Goal: Task Accomplishment & Management: Manage account settings

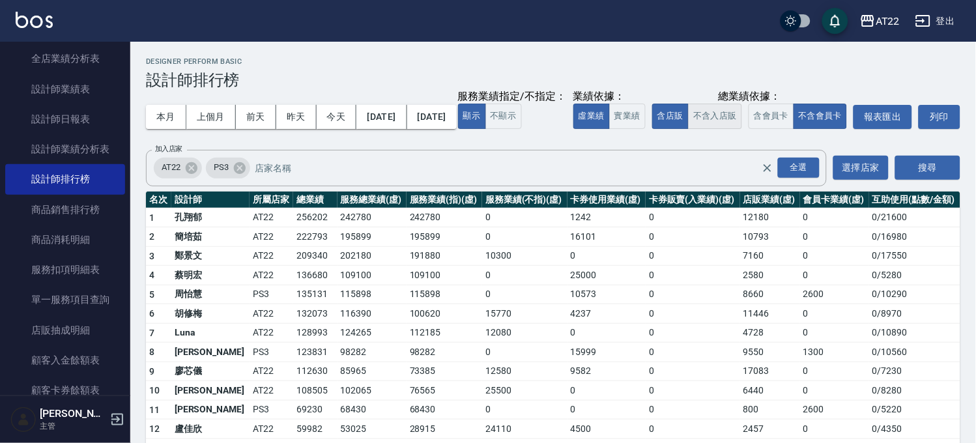
click at [688, 129] on button "不含入店販" at bounding box center [715, 116] width 54 height 25
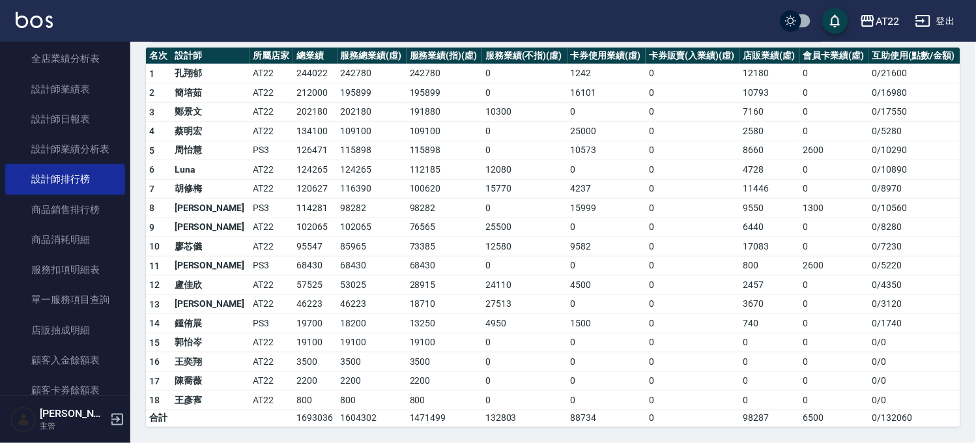
scroll to position [25, 0]
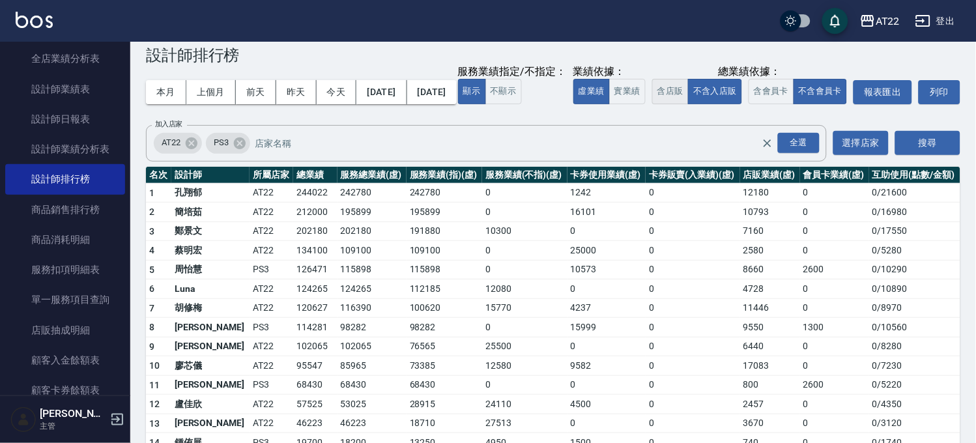
click at [652, 104] on button "含店販" at bounding box center [670, 91] width 36 height 25
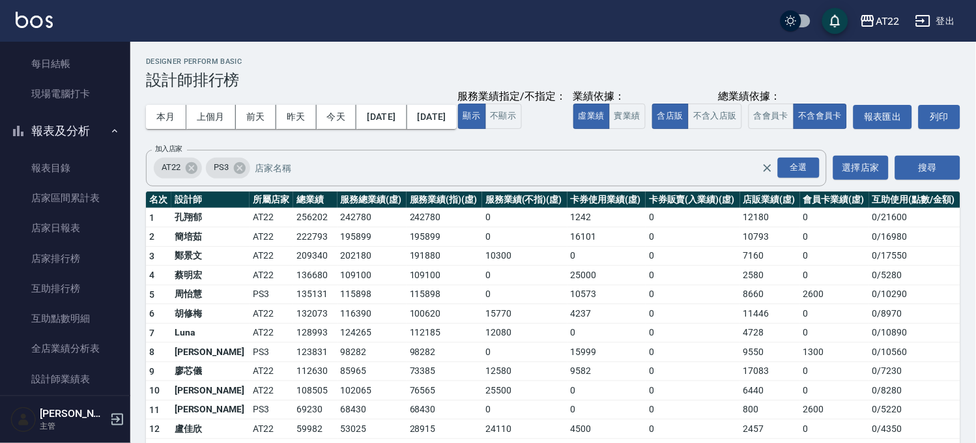
scroll to position [0, 0]
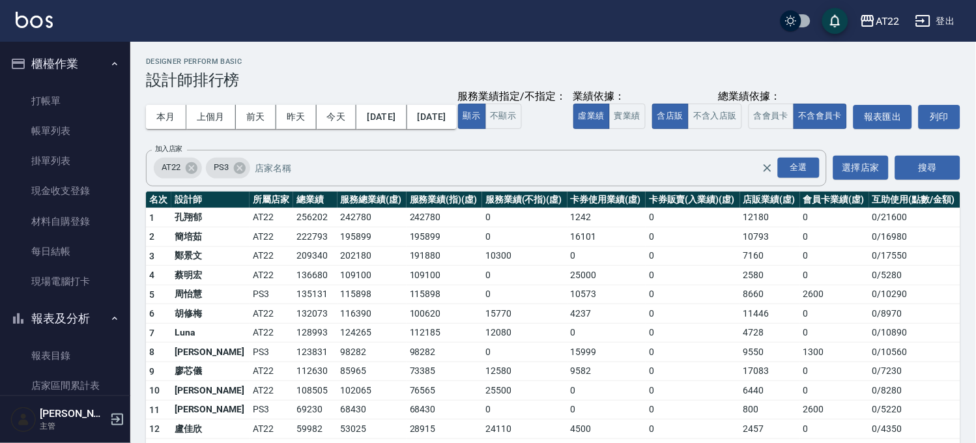
click at [87, 66] on button "櫃檯作業" at bounding box center [65, 64] width 120 height 34
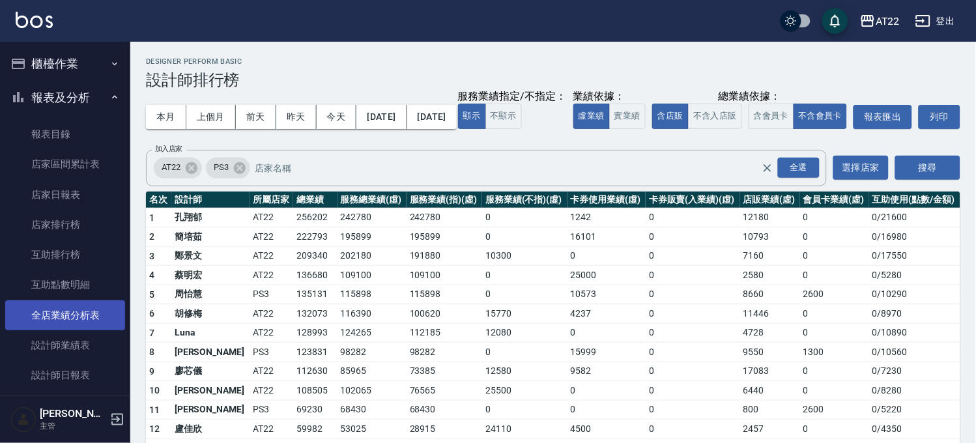
scroll to position [289, 0]
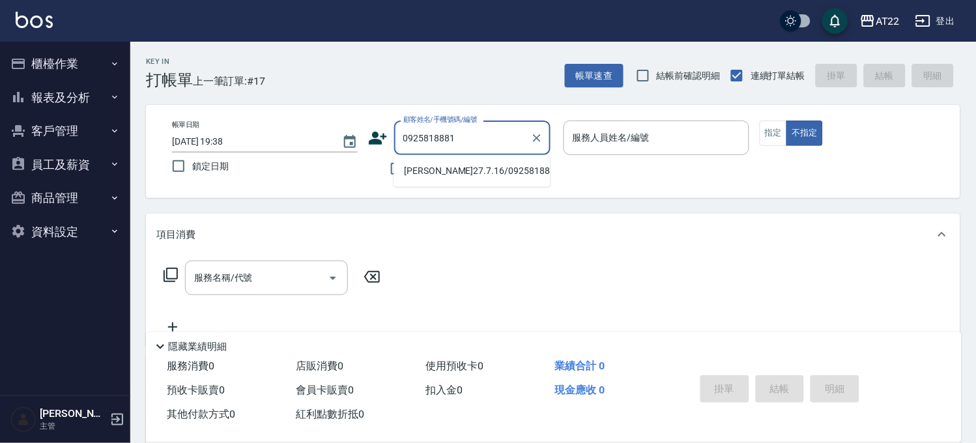
click at [453, 171] on li "王富平27.7.16/0925818881/V86467" at bounding box center [472, 171] width 156 height 22
type input "王富平27.7.16/0925818881/V86467"
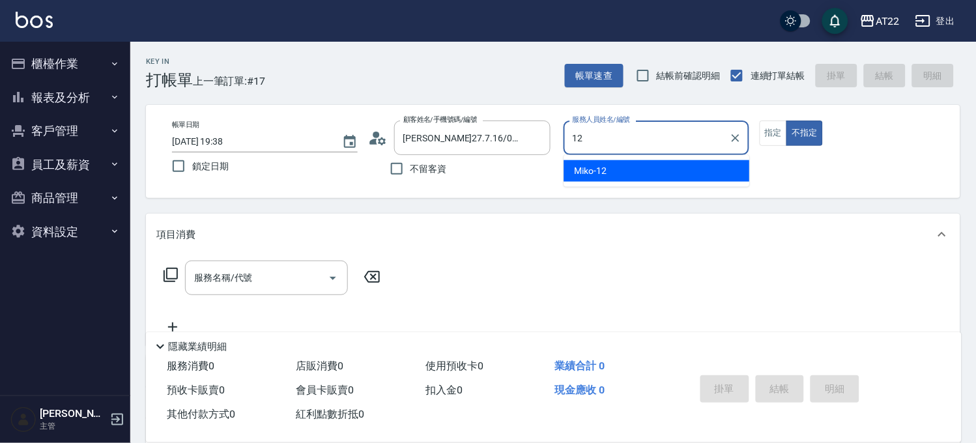
type input "Miko-12"
type button "false"
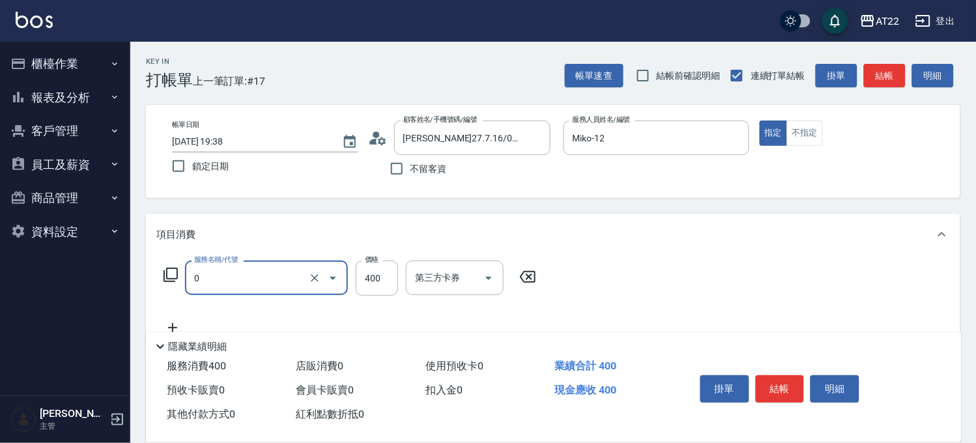
type input "有機洗髮(0)"
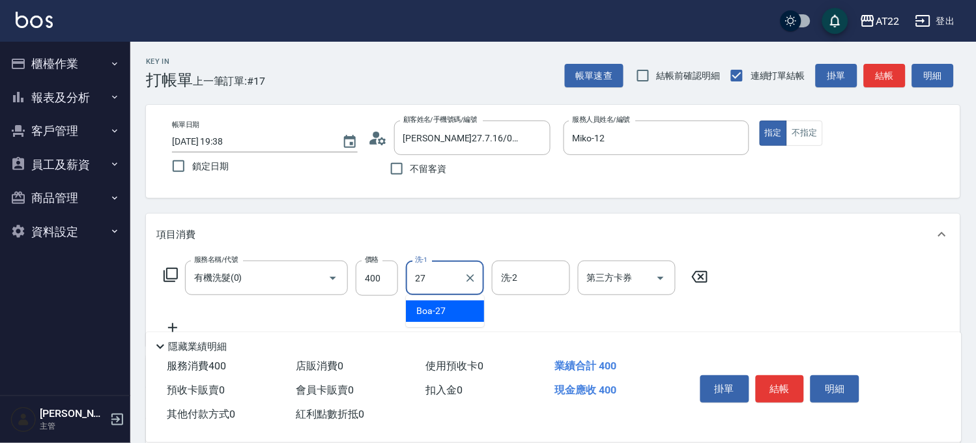
type input "Boa-27"
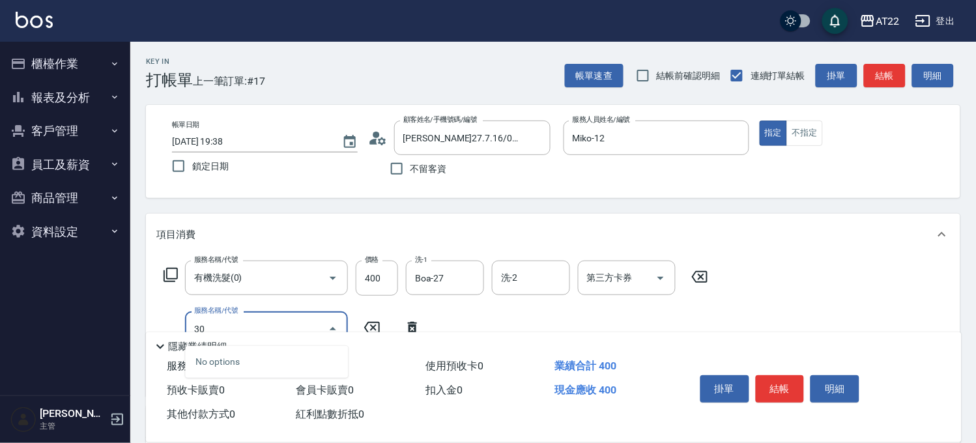
type input "300"
type input "剪髮(400)"
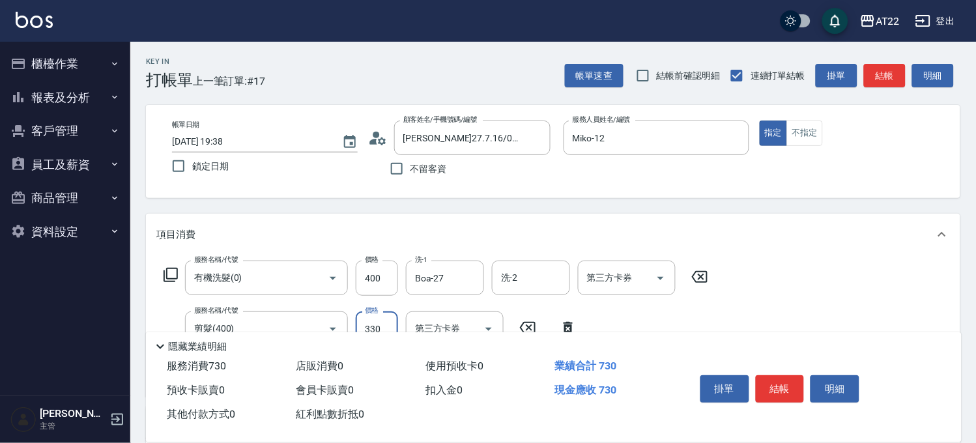
type input "330"
click at [783, 378] on button "結帳" at bounding box center [780, 388] width 49 height 27
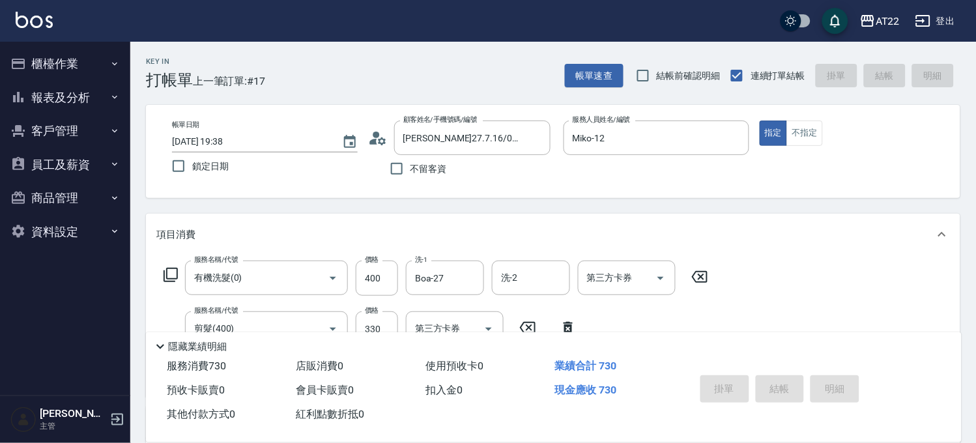
type input "2025/09/23 19:40"
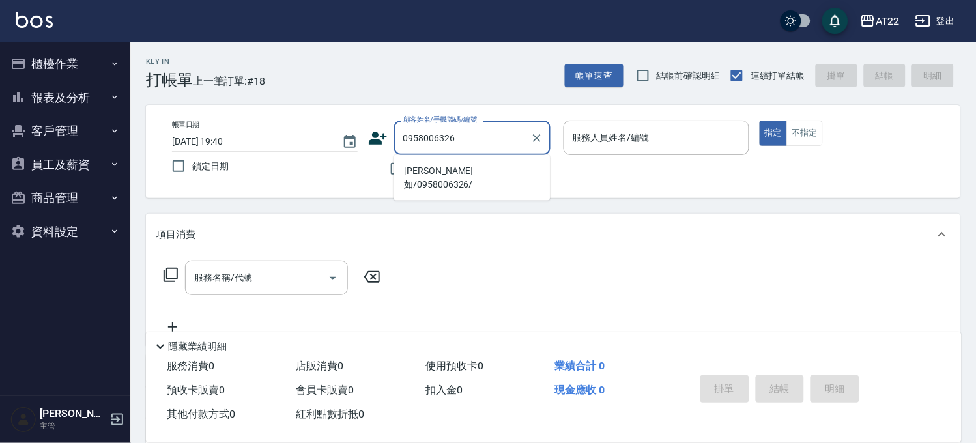
click at [465, 182] on ul "林姍如/0958006326/" at bounding box center [472, 178] width 156 height 46
click at [465, 177] on li "林姍如/0958006326/" at bounding box center [472, 177] width 156 height 35
type input "林姍如/0958006326/"
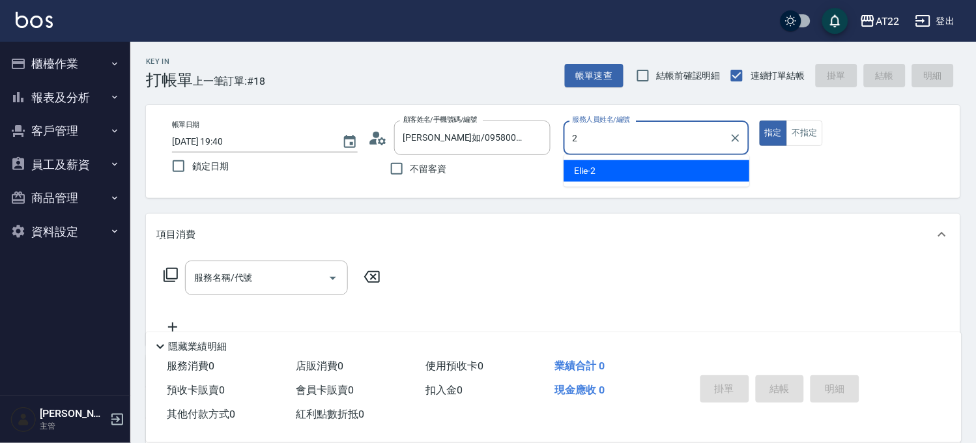
type input "Elie-2"
type button "true"
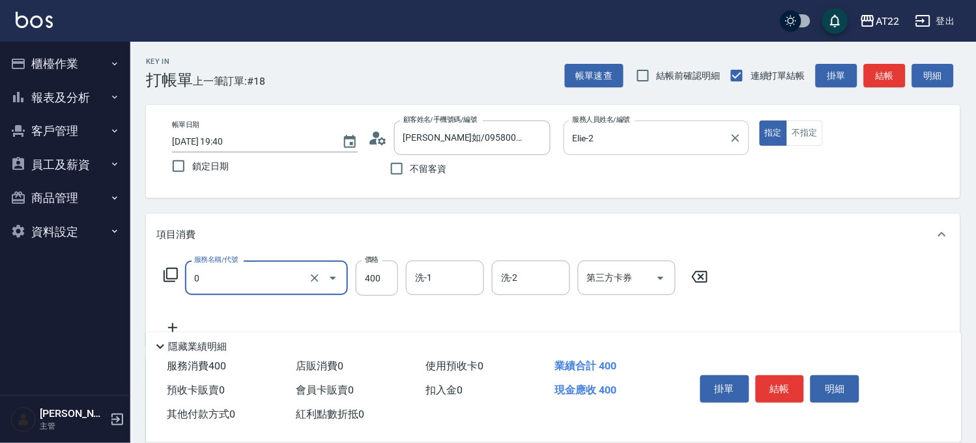
type input "有機洗髮(0)"
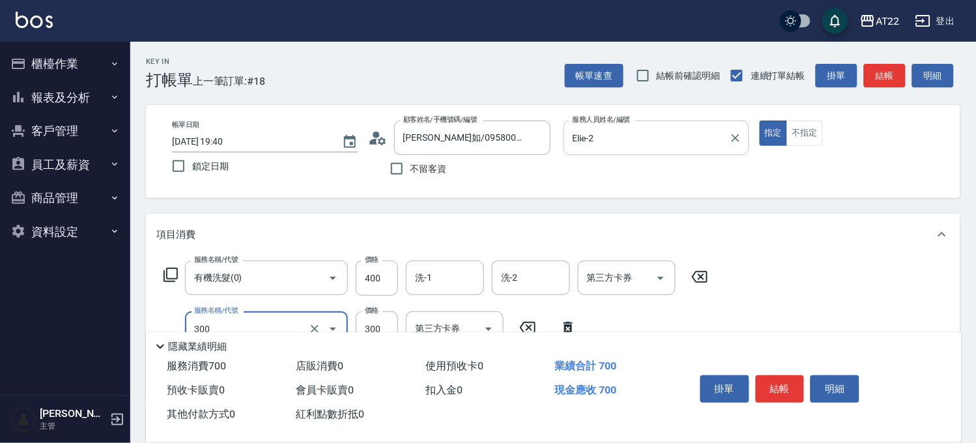
type input "剪髮(300)"
type input "染髮M"
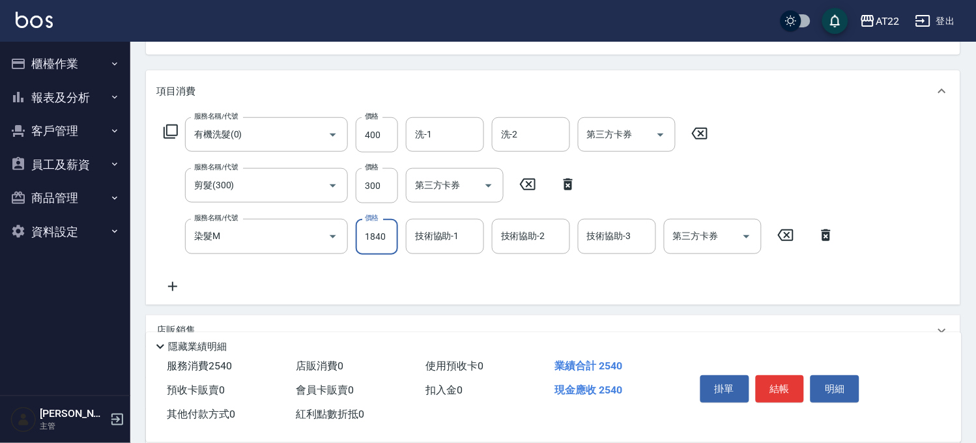
scroll to position [145, 0]
type input "1300"
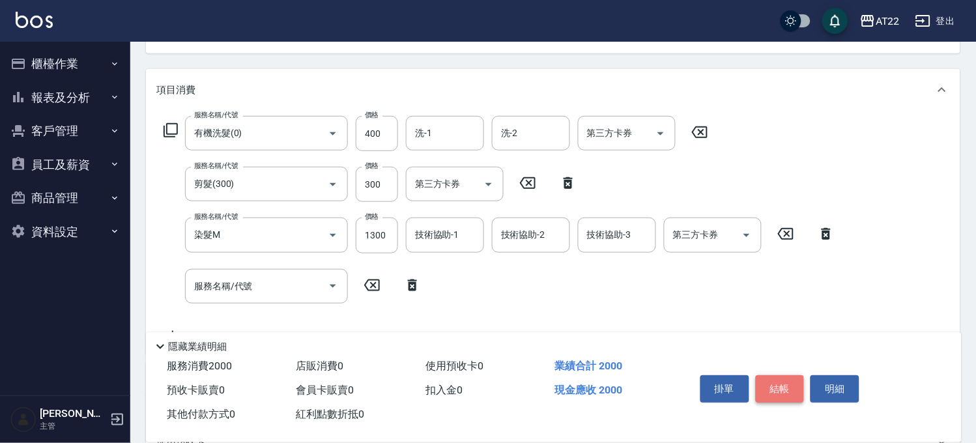
click at [776, 388] on button "結帳" at bounding box center [780, 388] width 49 height 27
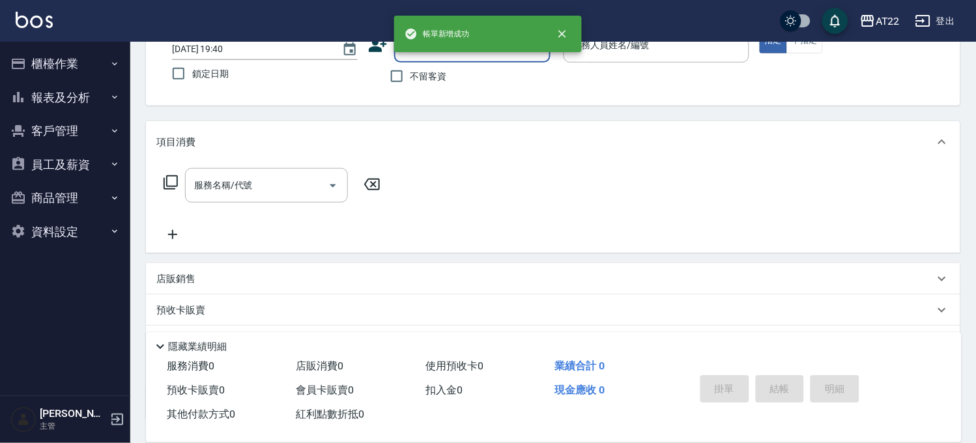
scroll to position [0, 0]
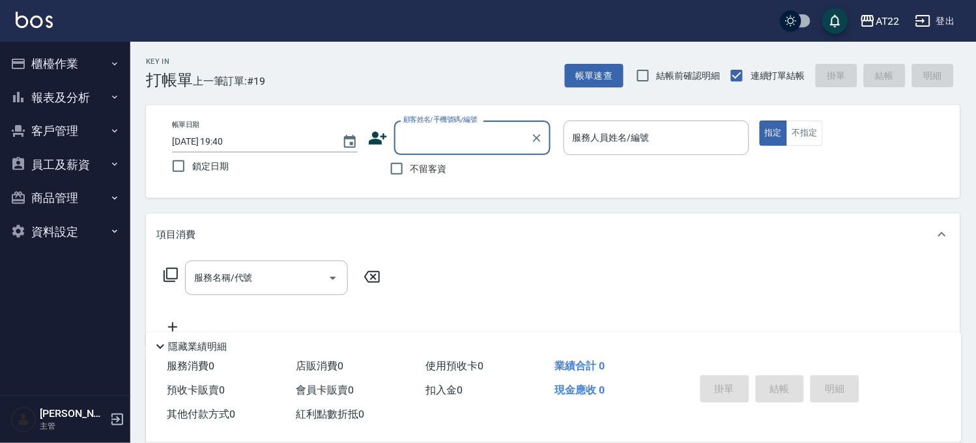
click at [61, 70] on button "櫃檯作業" at bounding box center [65, 64] width 120 height 34
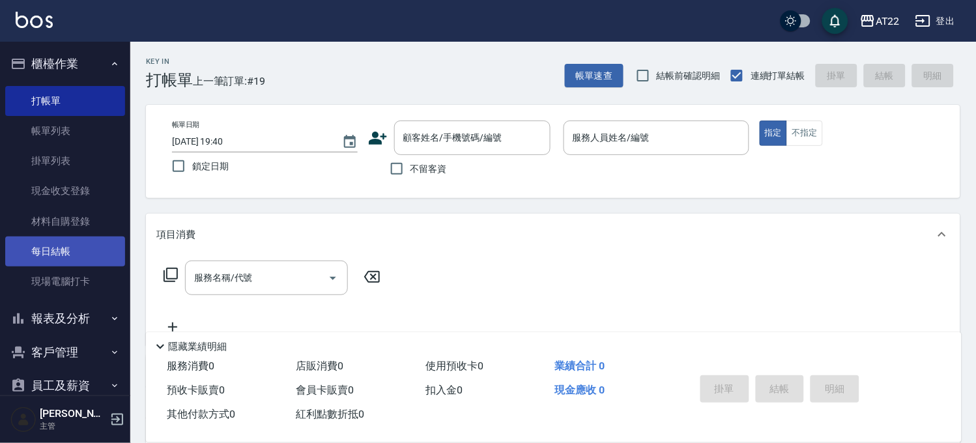
click at [53, 250] on link "每日結帳" at bounding box center [65, 252] width 120 height 30
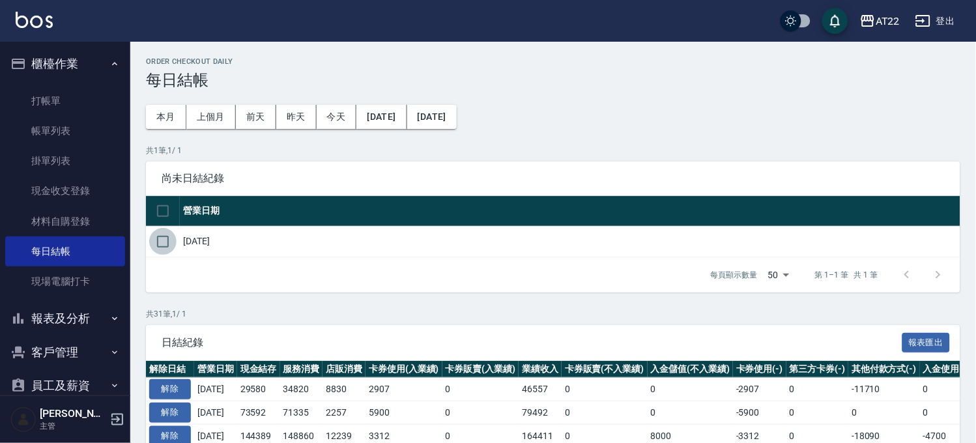
click at [167, 246] on input "checkbox" at bounding box center [162, 241] width 27 height 27
checkbox input "true"
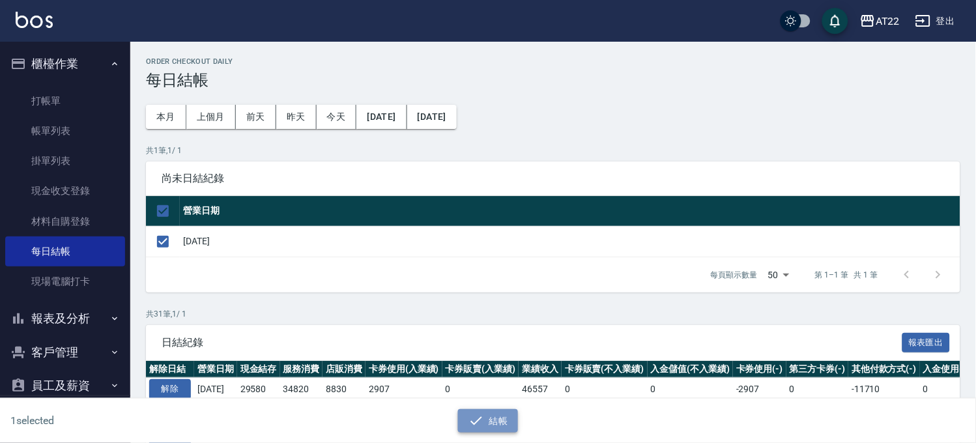
click at [509, 420] on button "結帳" at bounding box center [488, 421] width 61 height 24
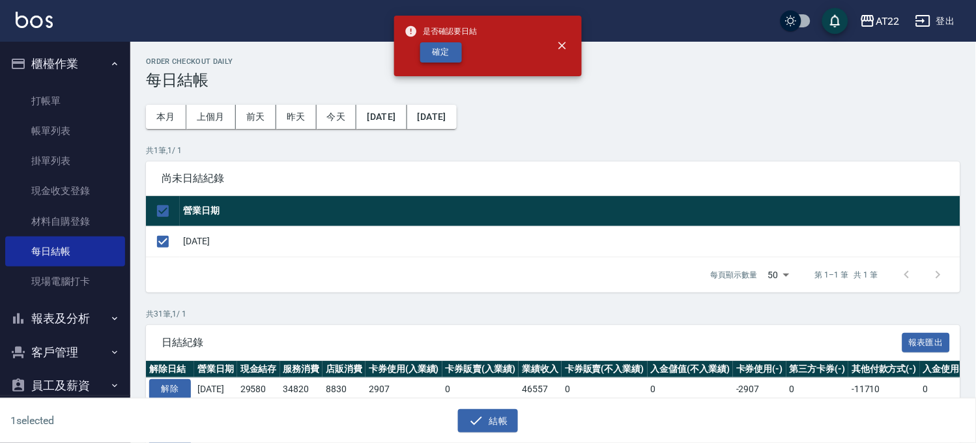
click at [414, 54] on div "確定" at bounding box center [441, 52] width 73 height 20
click at [431, 57] on button "確定" at bounding box center [441, 52] width 42 height 20
checkbox input "false"
